Goal: Task Accomplishment & Management: Manage account settings

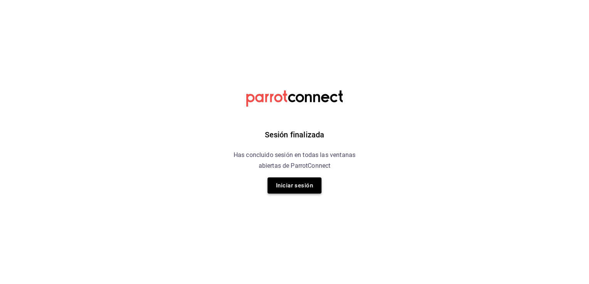
click at [283, 187] on button "Iniciar sesión" at bounding box center [294, 186] width 54 height 16
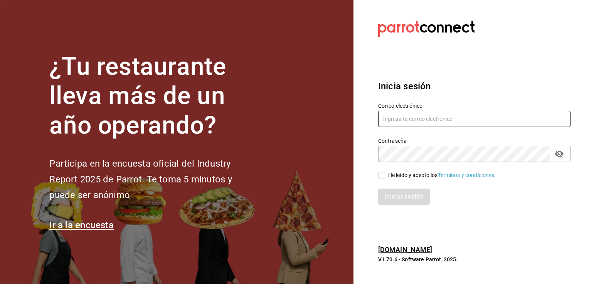
click at [414, 120] on input "text" at bounding box center [474, 119] width 192 height 16
type input "[EMAIL_ADDRESS][DOMAIN_NAME]"
click at [383, 175] on input "He leído y acepto los Términos y condiciones." at bounding box center [381, 175] width 7 height 7
checkbox input "true"
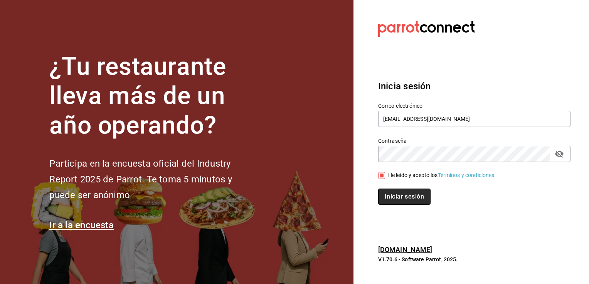
click at [392, 193] on button "Iniciar sesión" at bounding box center [404, 197] width 52 height 16
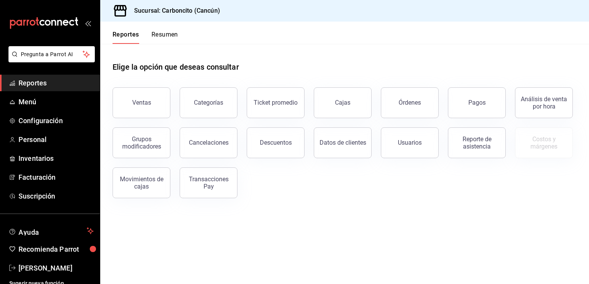
click at [50, 82] on span "Reportes" at bounding box center [55, 83] width 75 height 10
click at [34, 85] on font "Reportes" at bounding box center [32, 83] width 28 height 8
click at [34, 99] on font "Menú" at bounding box center [27, 102] width 18 height 8
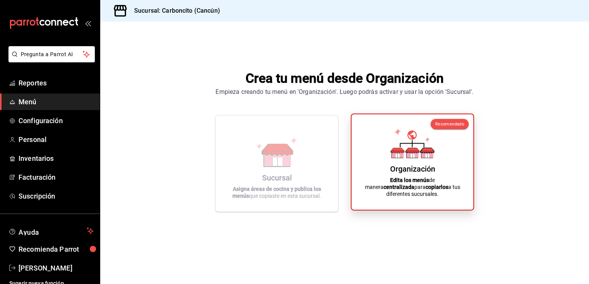
click at [389, 150] on div "Organización Edita los menús de manera centralizada para copiarlos a tus difere…" at bounding box center [412, 162] width 103 height 83
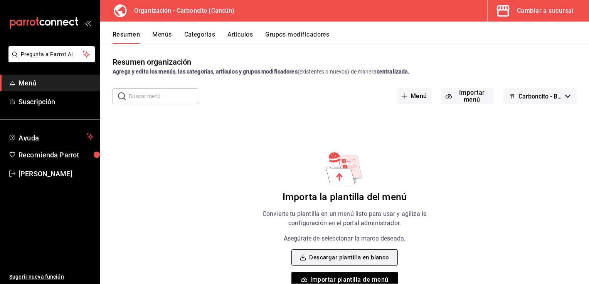
click at [354, 257] on font "Descargar plantilla en blanco" at bounding box center [349, 258] width 80 height 10
click at [45, 158] on font "Recomienda Parrot" at bounding box center [48, 155] width 60 height 8
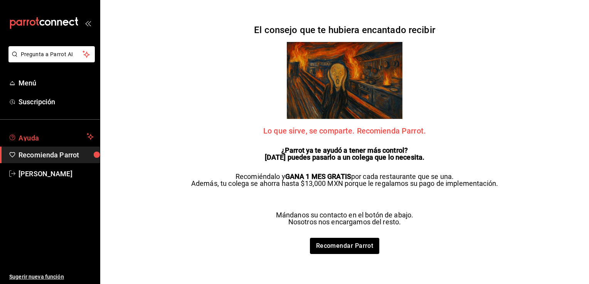
click at [45, 138] on span "Ayuda" at bounding box center [50, 136] width 65 height 9
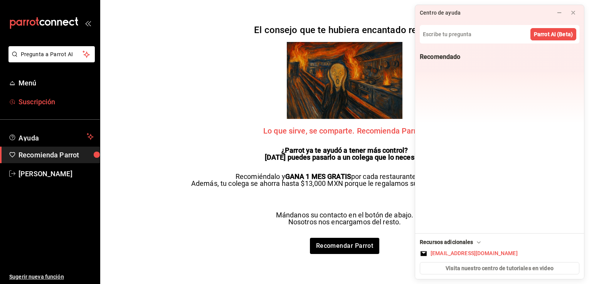
click at [47, 104] on font "Suscripción" at bounding box center [36, 102] width 37 height 8
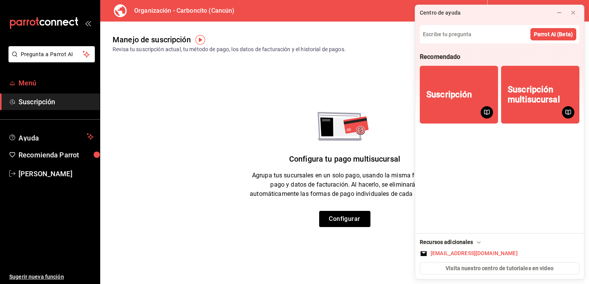
click at [47, 79] on span "Menú" at bounding box center [55, 83] width 75 height 10
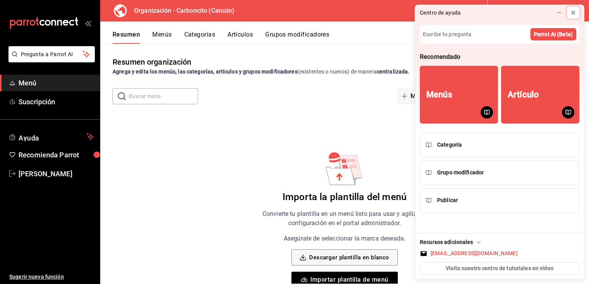
click at [575, 14] on icon at bounding box center [573, 13] width 6 height 6
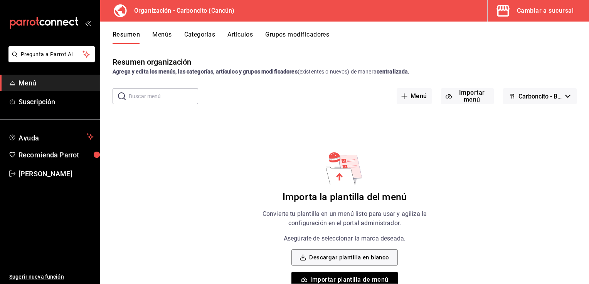
click at [162, 34] on button "Menús" at bounding box center [161, 37] width 19 height 13
click at [193, 38] on button "Categorías" at bounding box center [199, 37] width 31 height 13
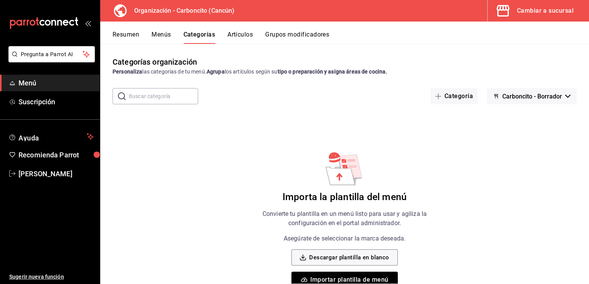
click at [247, 33] on button "Artículos" at bounding box center [239, 37] width 25 height 13
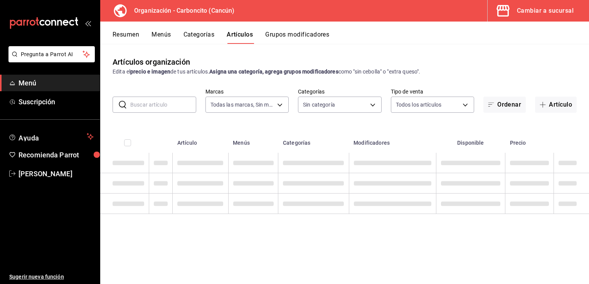
type input "e6a00932-0701-4897-9f33-d88def94ce07"
